Goal: Transaction & Acquisition: Purchase product/service

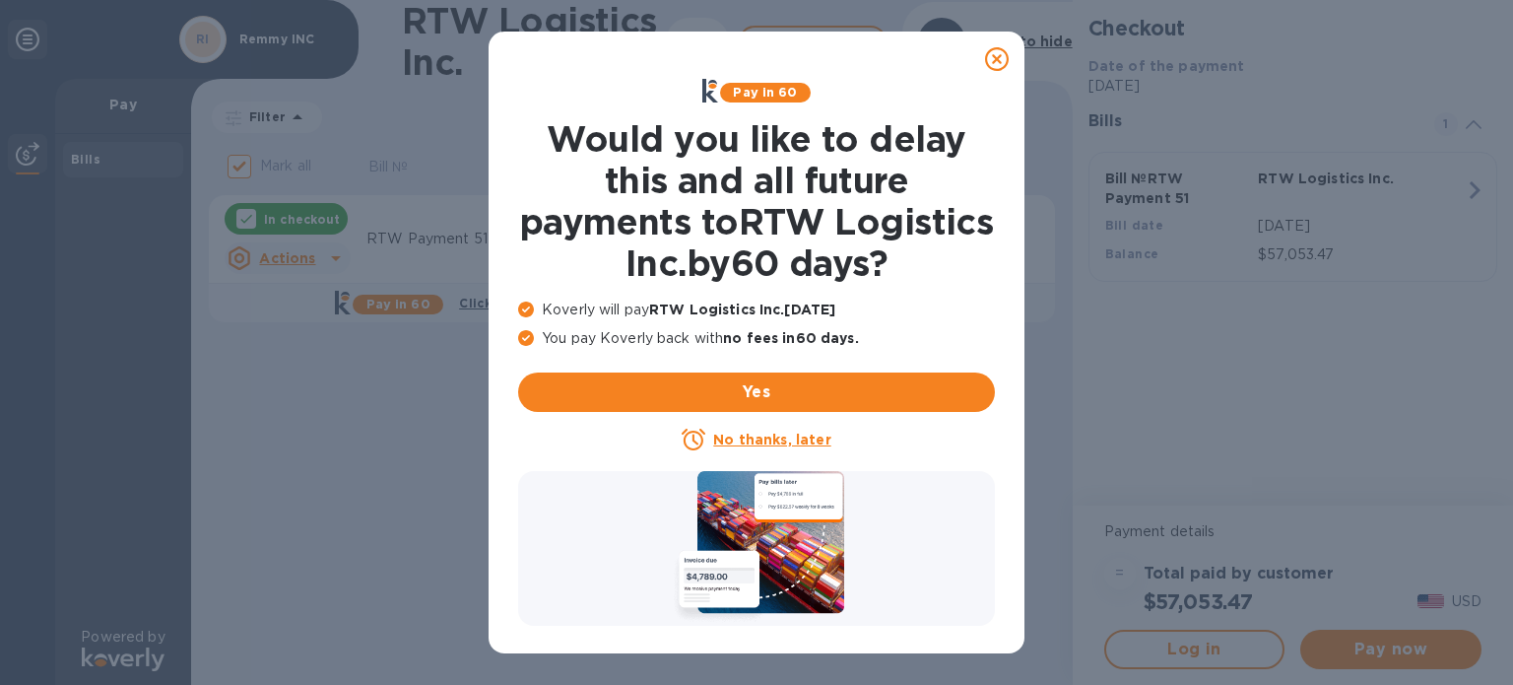
click at [997, 57] on icon at bounding box center [997, 59] width 24 height 24
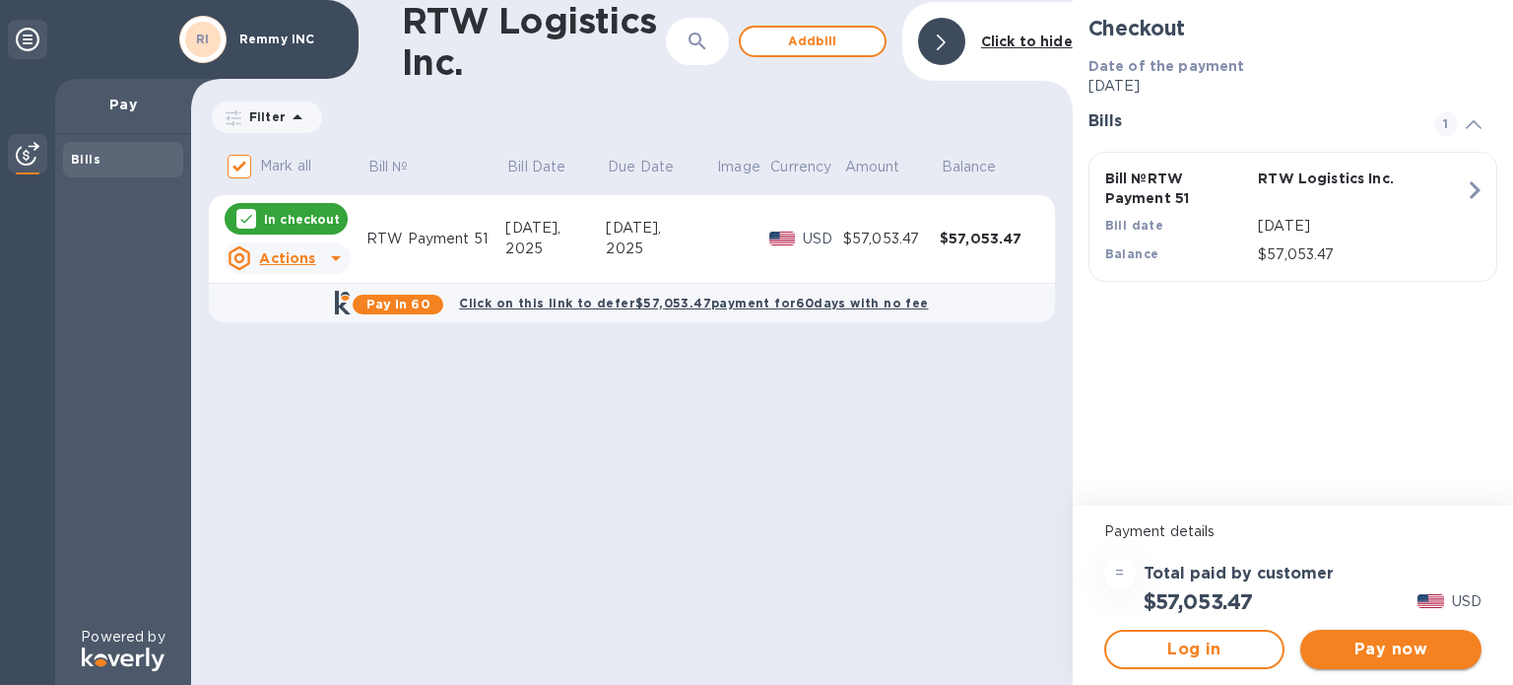
click at [1408, 642] on span "Pay now" at bounding box center [1391, 649] width 150 height 24
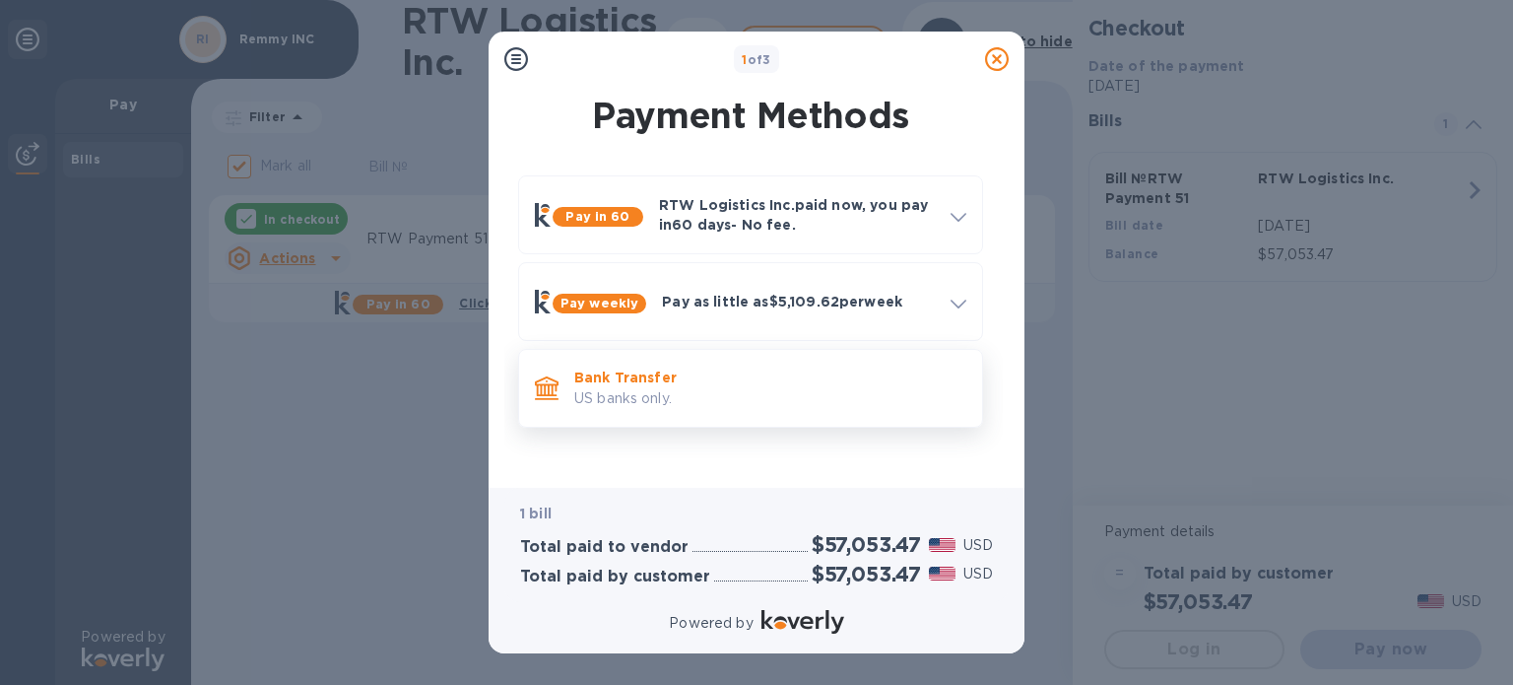
click at [724, 363] on div "Bank Transfer US banks only." at bounding box center [770, 388] width 408 height 56
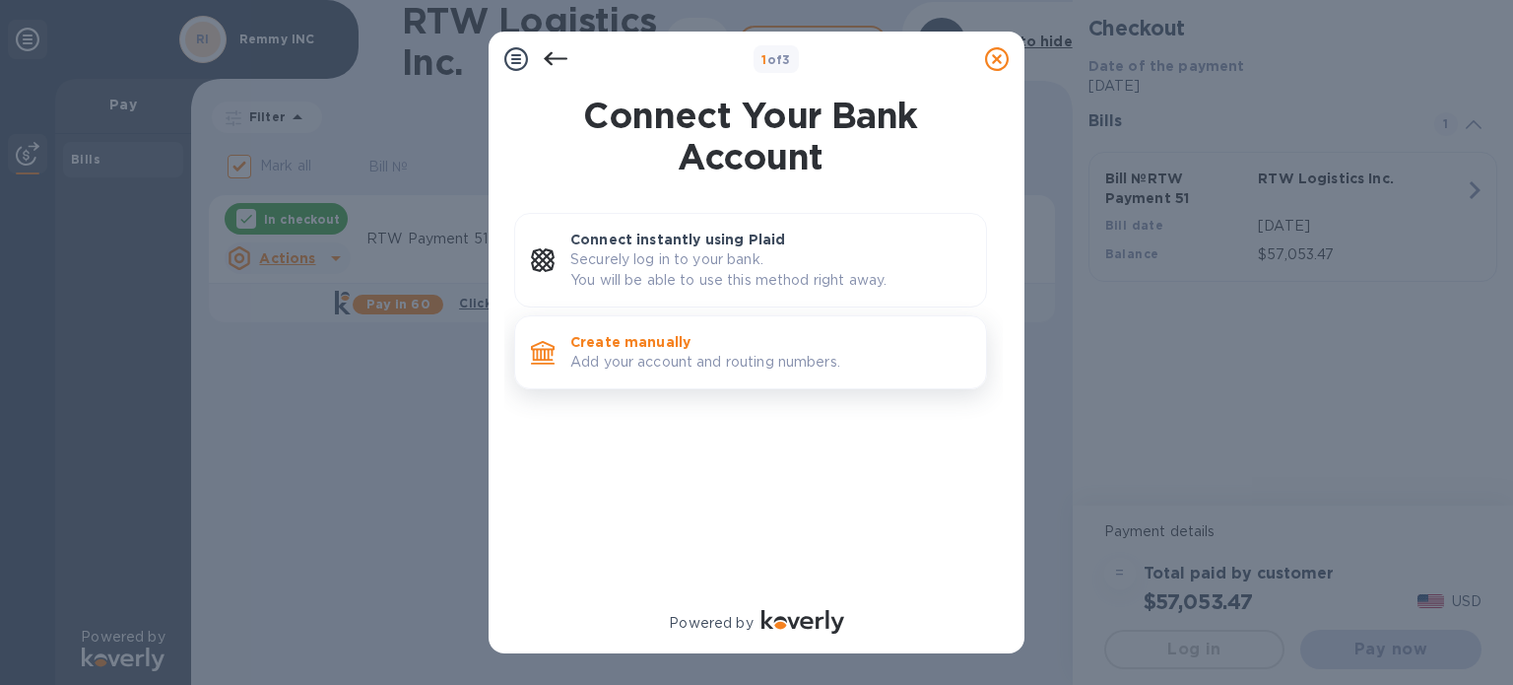
click at [715, 342] on p "Create manually" at bounding box center [770, 342] width 400 height 20
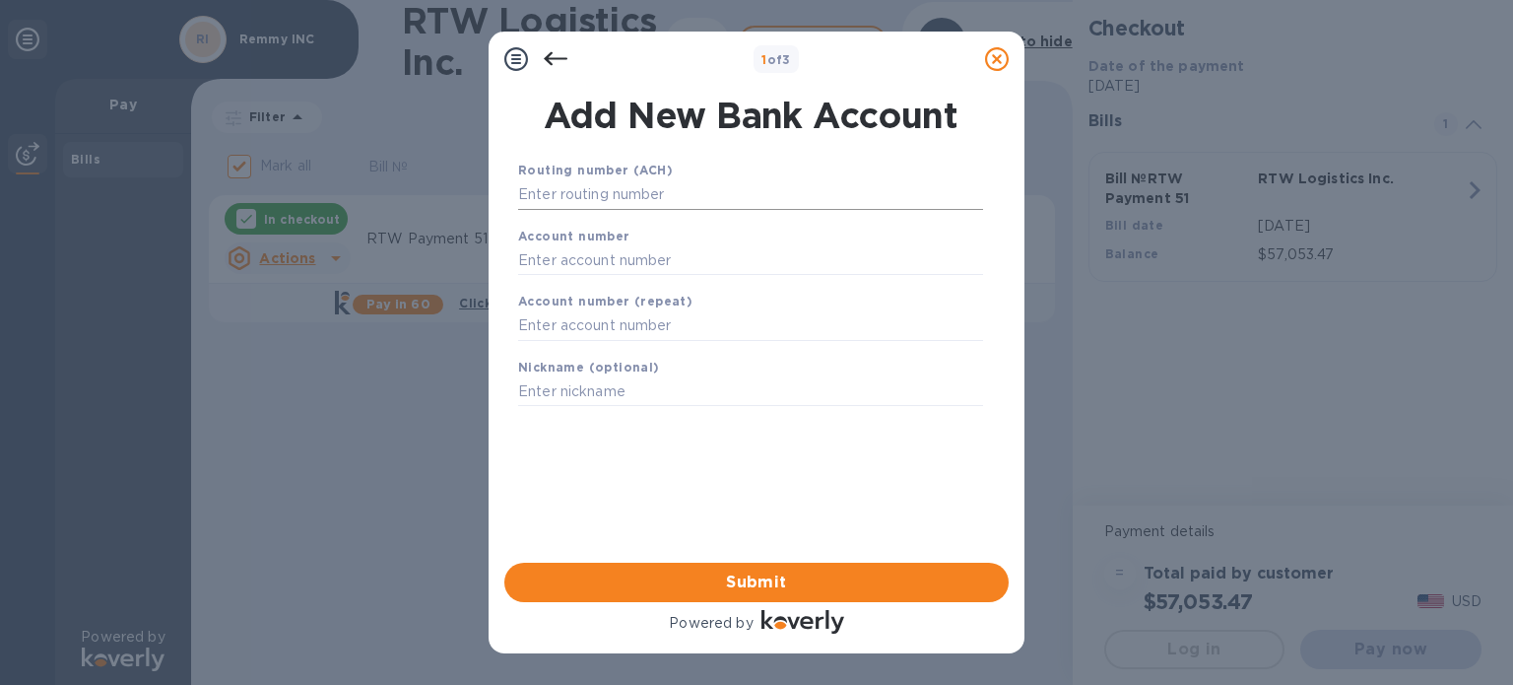
click at [635, 192] on input "text" at bounding box center [750, 195] width 465 height 30
paste input "121000358"
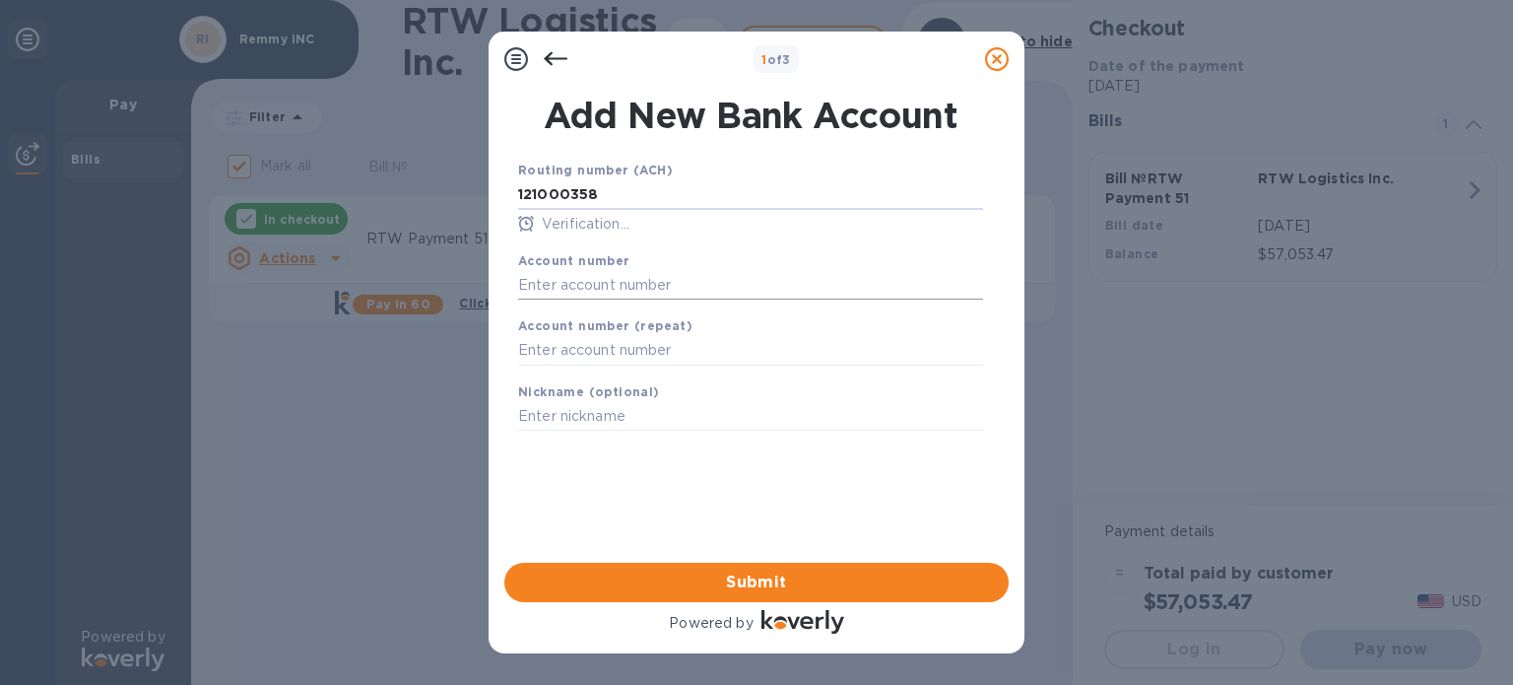
type input "121000358"
click at [605, 271] on input "text" at bounding box center [750, 285] width 465 height 30
paste input "3252 0238 2722"
type input "3252 0238 2722"
click at [601, 354] on input "text" at bounding box center [750, 351] width 465 height 30
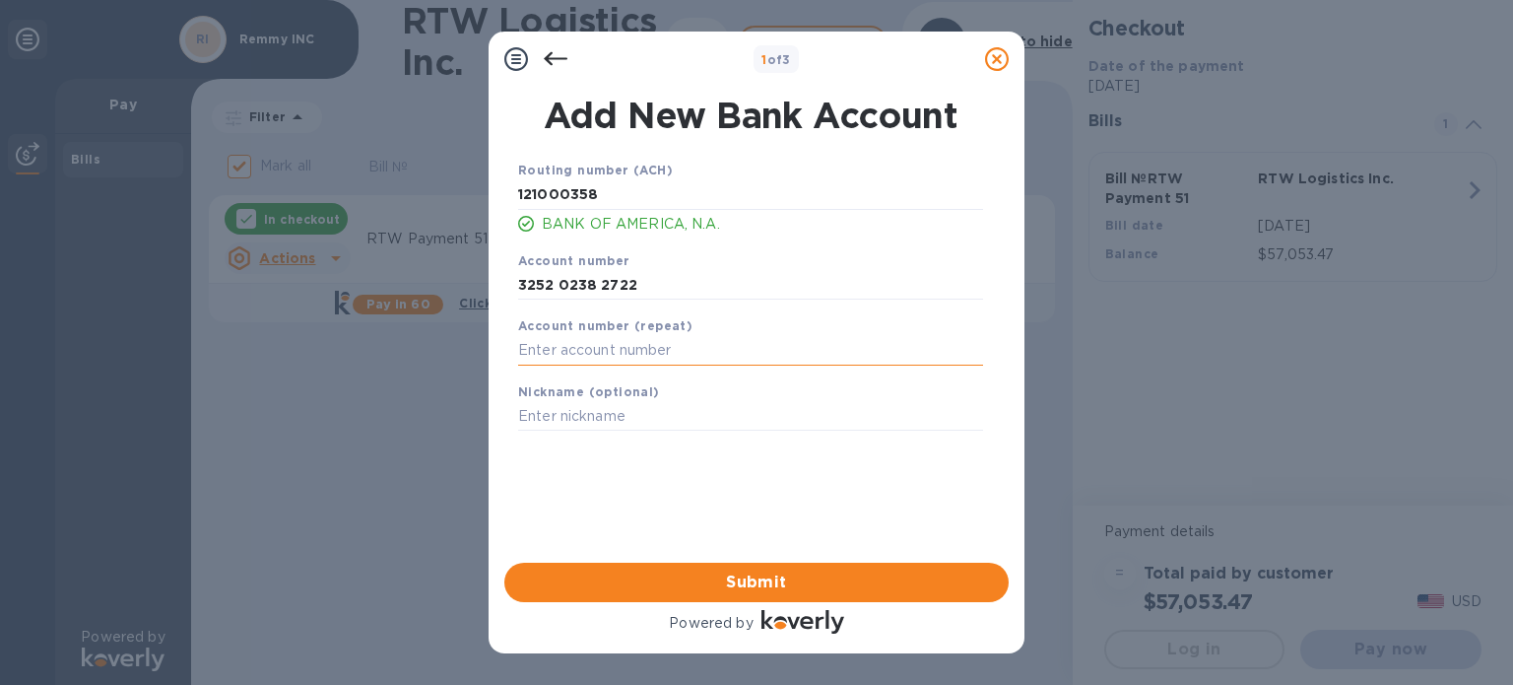
paste input "3252 0238 2722"
type input "3252 0238 2722"
click at [591, 422] on input "text" at bounding box center [750, 417] width 465 height 30
type input "r"
type input "REM"
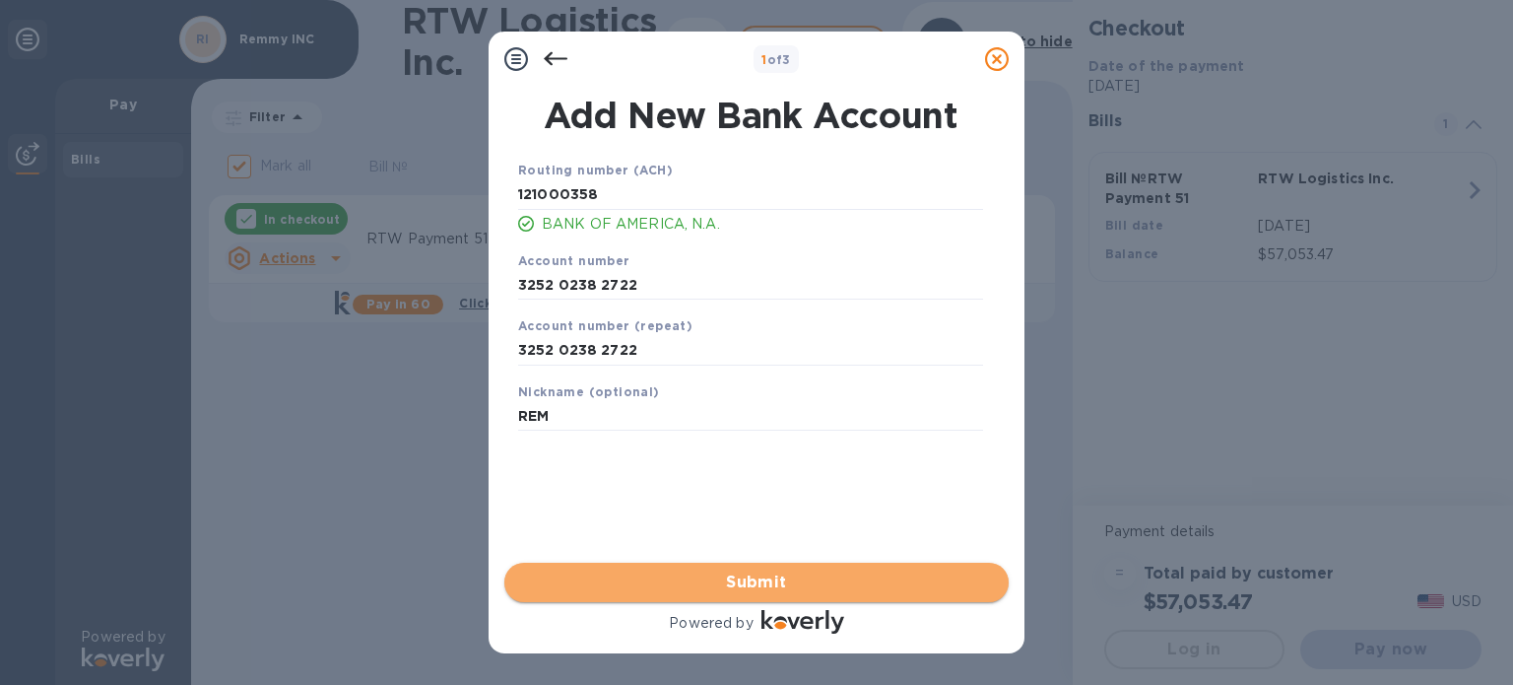
click at [714, 580] on span "Submit" at bounding box center [756, 582] width 473 height 24
